Goal: Find specific page/section: Find specific page/section

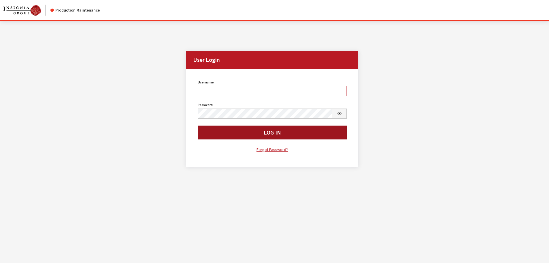
type input "kcallahan"
click at [215, 134] on button "Log In" at bounding box center [272, 132] width 149 height 14
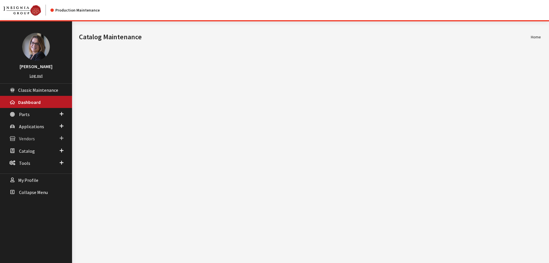
click at [63, 133] on link "Vendors" at bounding box center [36, 138] width 72 height 12
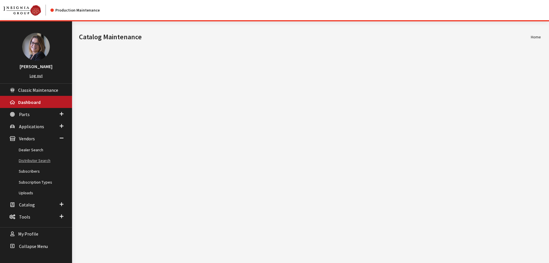
click at [34, 161] on link "Distributor Search" at bounding box center [36, 160] width 72 height 11
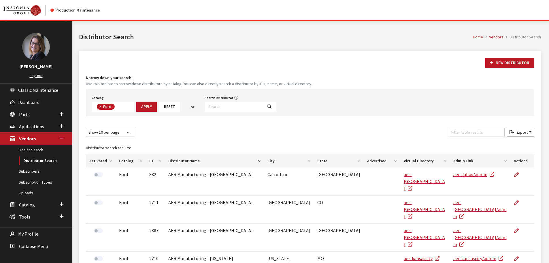
scroll to position [20, 0]
click at [111, 130] on select "Show 10 per page Show 25 per page Show 50 per page Show 100 per page Show 1000 …" at bounding box center [110, 132] width 48 height 9
select select "100"
click at [86, 128] on select "Show 10 per page Show 25 per page Show 50 per page Show 100 per page Show 1000 …" at bounding box center [110, 132] width 48 height 9
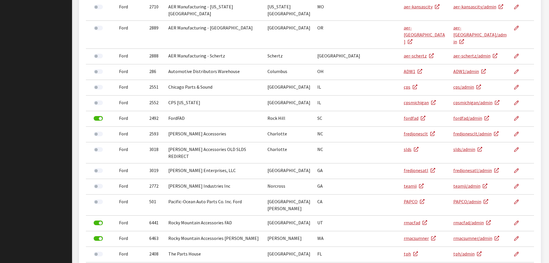
scroll to position [260, 0]
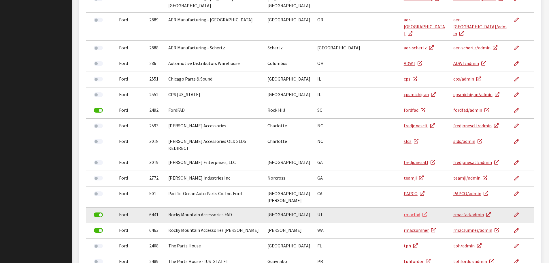
click at [406, 211] on link "rmacfad" at bounding box center [415, 214] width 23 height 6
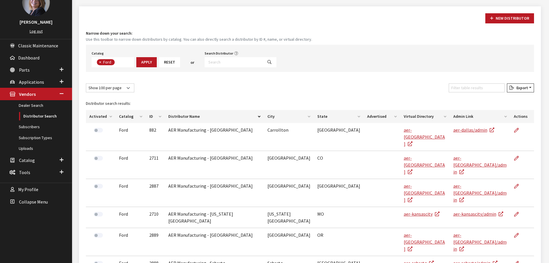
scroll to position [0, 0]
